Goal: Understand process/instructions: Learn about a topic

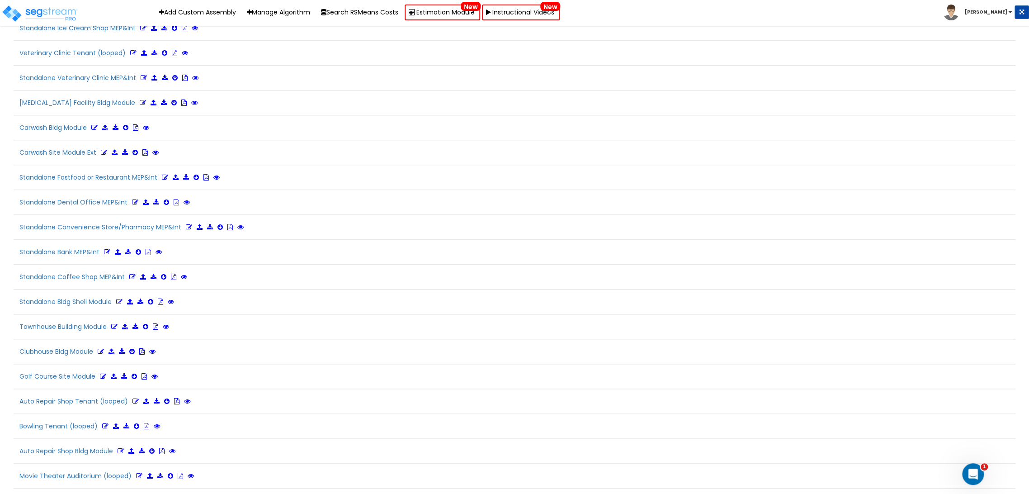
scroll to position [1469, 0]
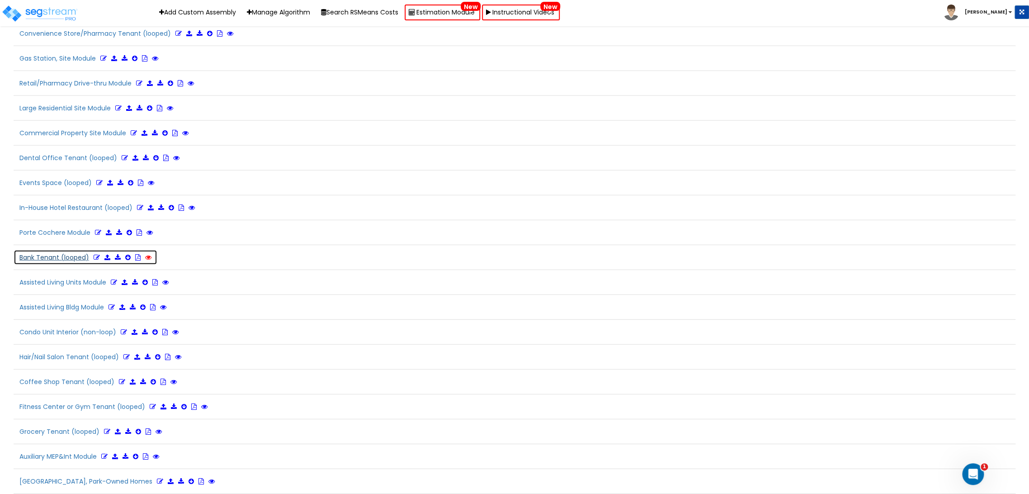
click at [147, 254] on icon at bounding box center [148, 257] width 6 height 6
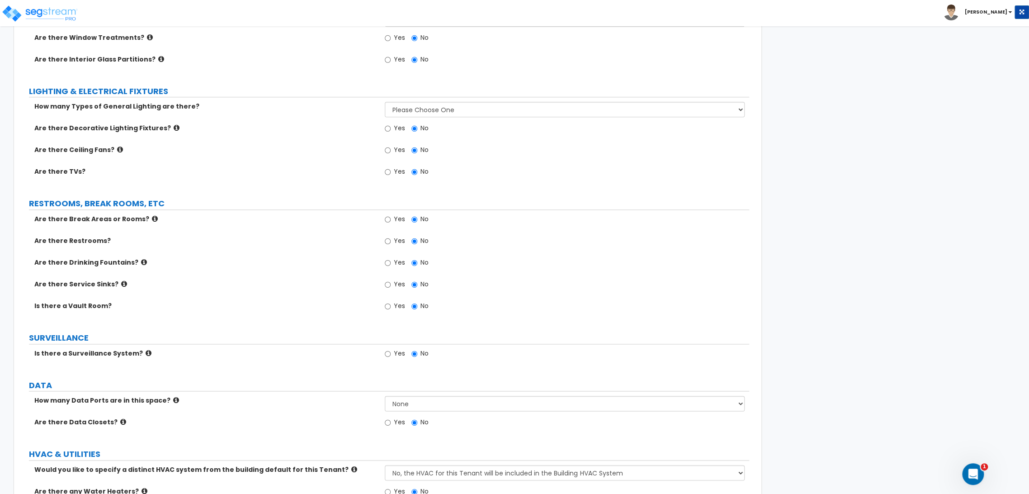
scroll to position [685, 0]
